Goal: Ask a question

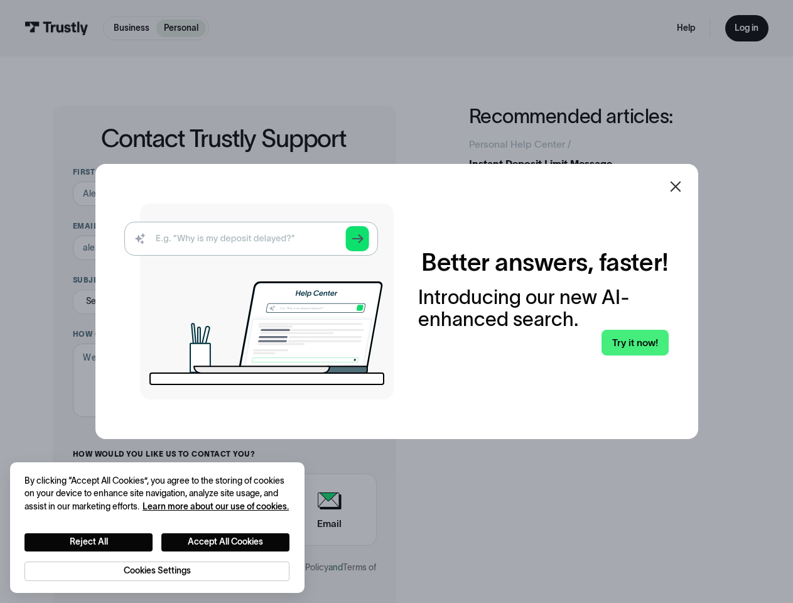
click at [394, 301] on img at bounding box center [258, 301] width 269 height 196
click at [680, 186] on icon at bounding box center [675, 186] width 11 height 11
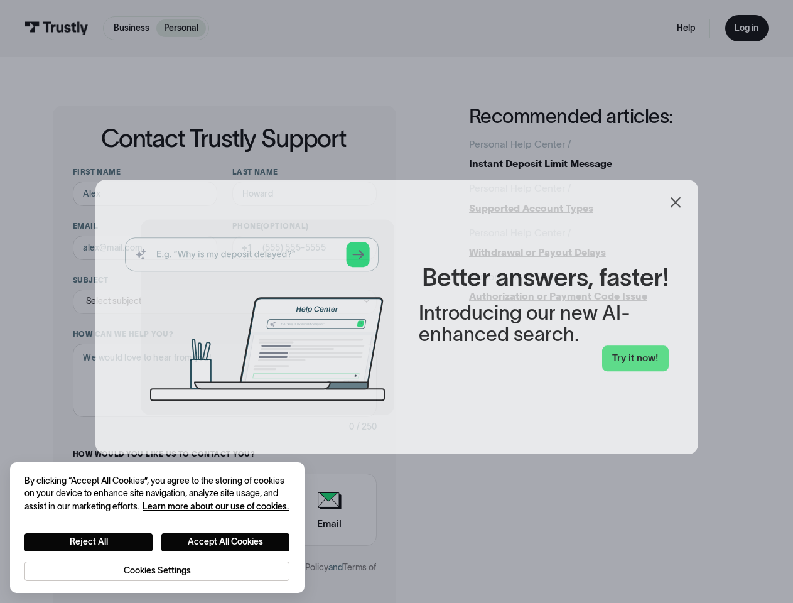
click at [88, 541] on button "Reject All" at bounding box center [88, 542] width 128 height 18
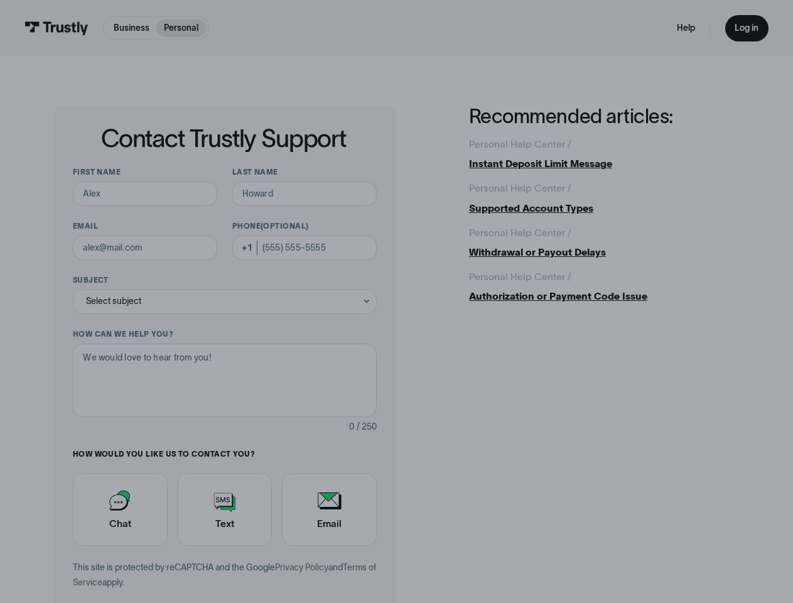
click at [226, 541] on button "Accept All Cookies" at bounding box center [225, 542] width 128 height 18
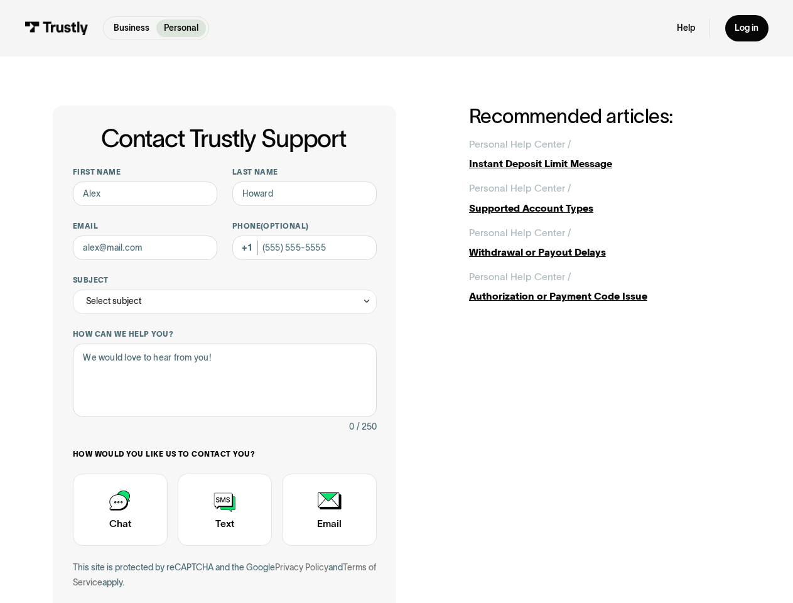
click at [157, 570] on div "This site is protected by reCAPTCHA and the Google Privacy Policy and Terms of …" at bounding box center [225, 574] width 304 height 29
